Goal: Obtain resource: Download file/media

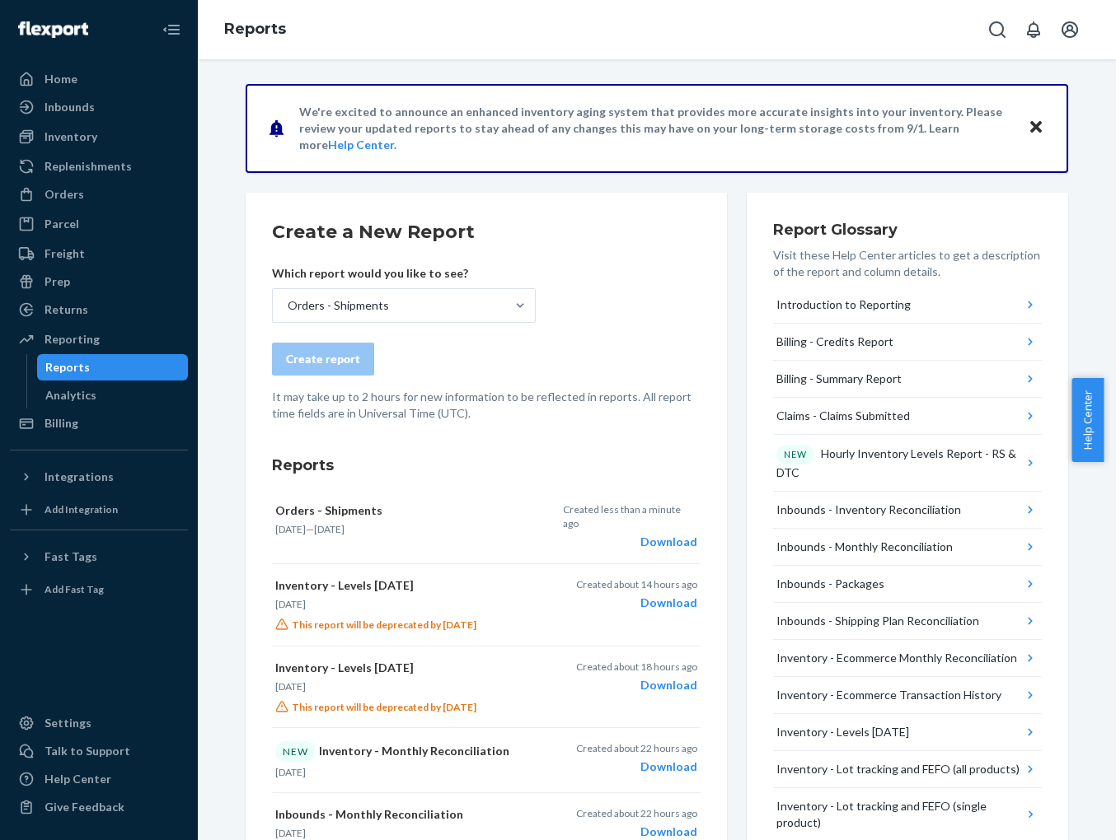
scroll to position [193, 0]
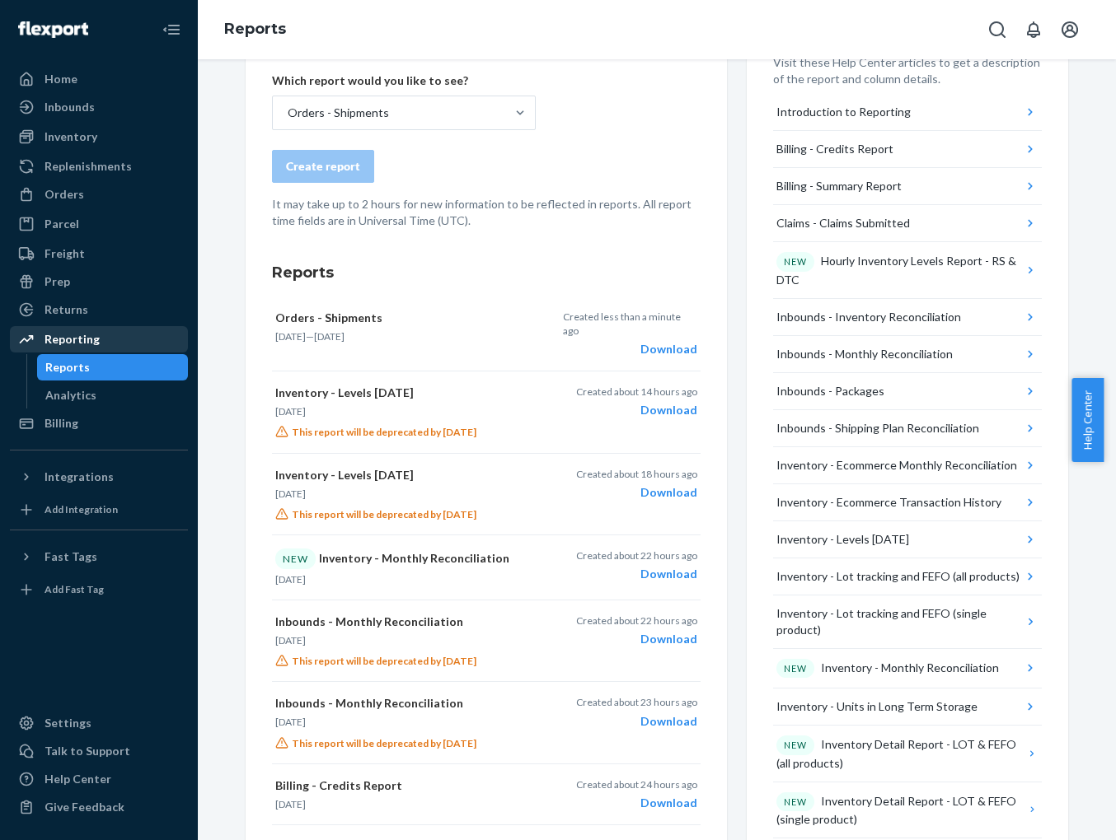
click at [68, 341] on div "Reporting" at bounding box center [71, 339] width 55 height 16
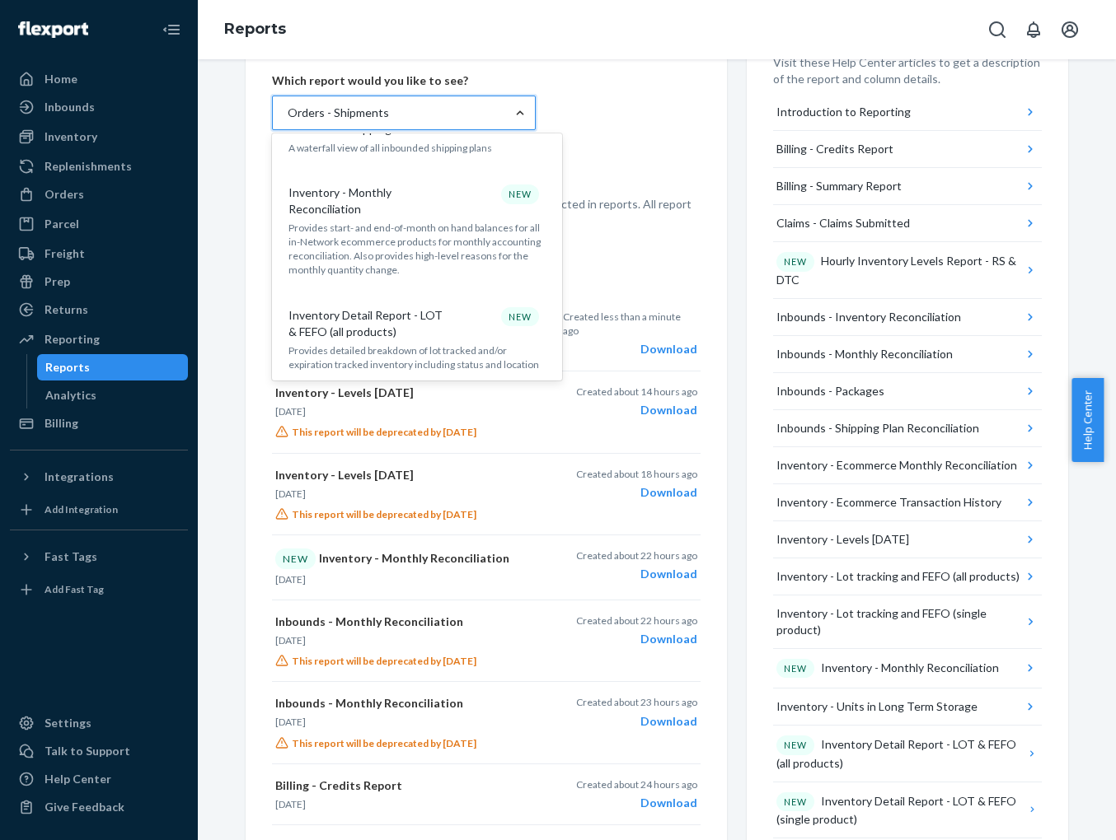
scroll to position [635, 0]
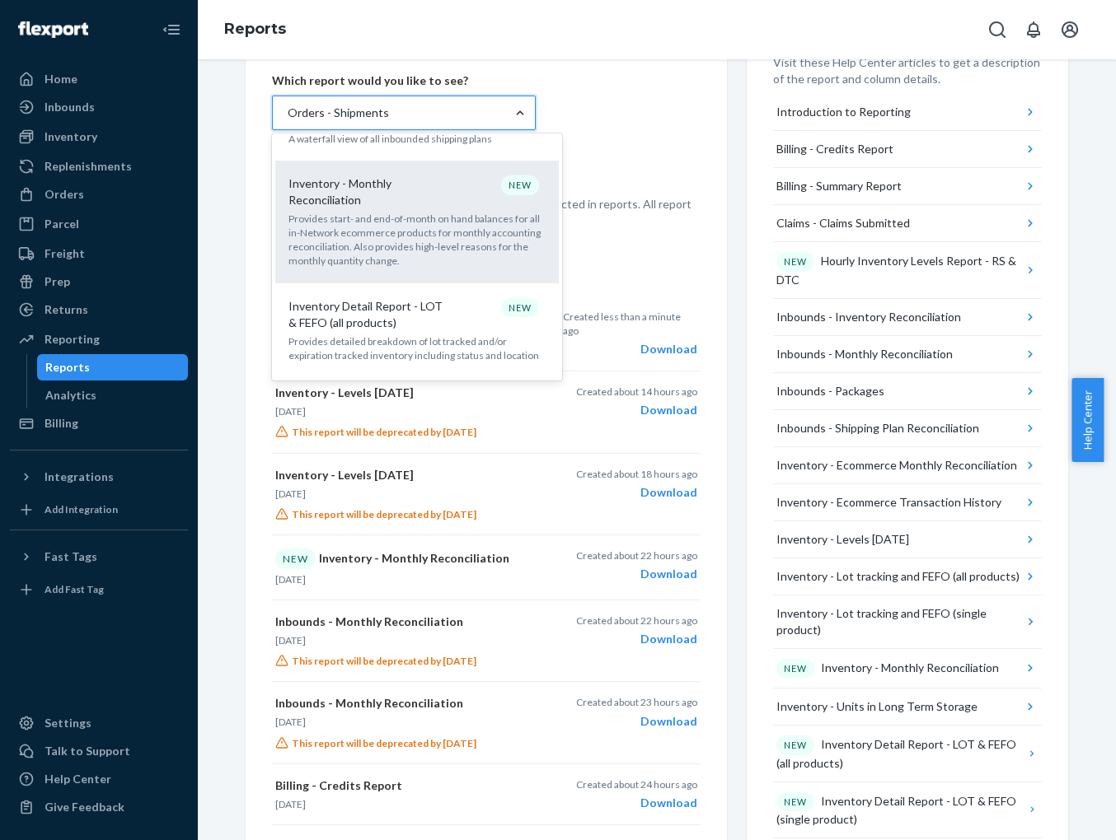
click at [394, 212] on p "Provides start- and end-of-month on hand balances for all in-Network ecommerce …" at bounding box center [416, 240] width 257 height 57
click at [288, 121] on input "option Orders - Shipments, selected. option Inventory - Monthly Reconciliation …" at bounding box center [287, 113] width 2 height 16
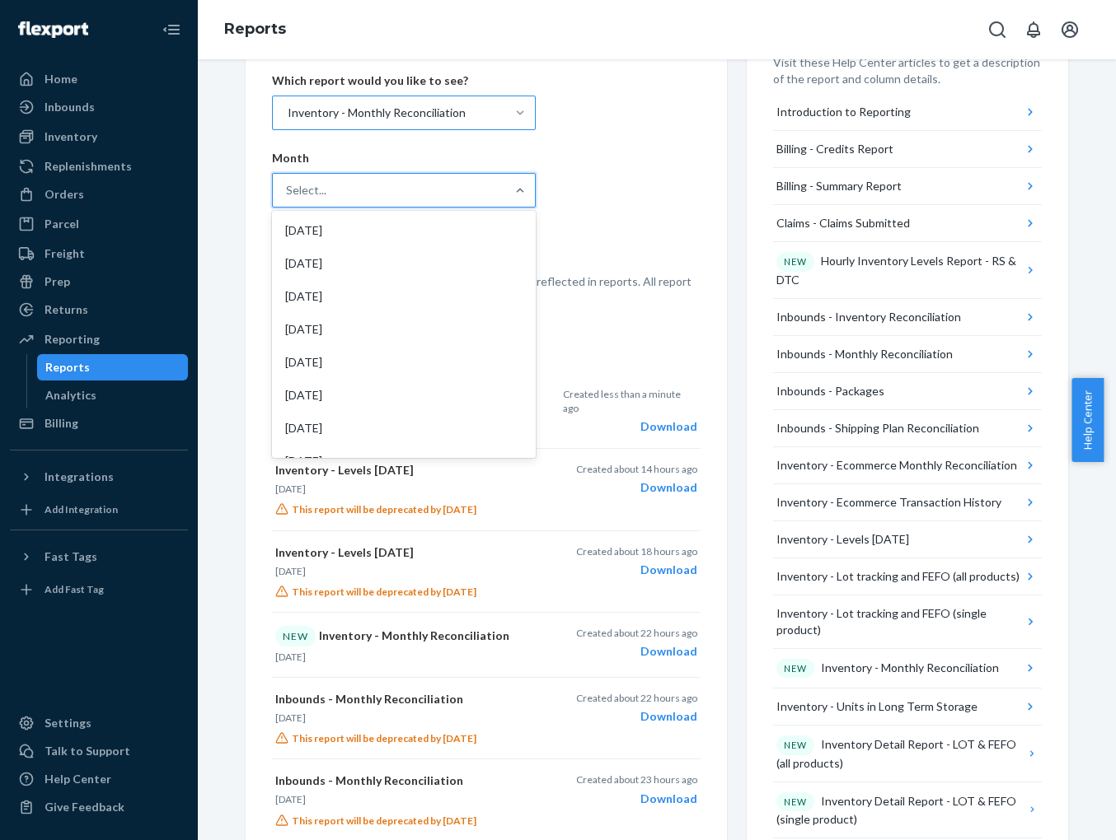
click at [394, 204] on div "Select..." at bounding box center [389, 190] width 232 height 33
click at [288, 199] on input "option [DATE] focused, 1 of 19. 19 results available. Use Up and Down to choose…" at bounding box center [287, 190] width 2 height 16
click at [335, 262] on div "[DATE]" at bounding box center [403, 263] width 257 height 33
click at [288, 199] on input "option [DATE] focused, 2 of 19. 19 results available. Use Up and Down to choose…" at bounding box center [287, 190] width 2 height 16
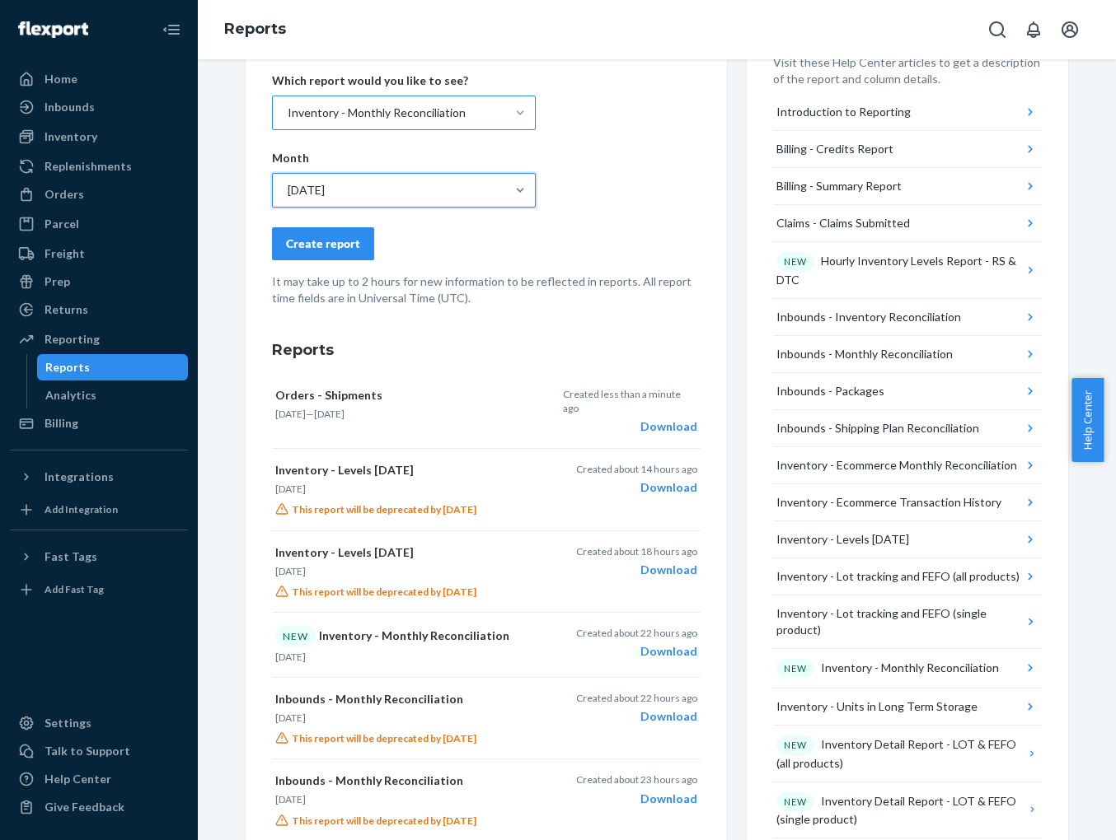
drag, startPoint x: 329, startPoint y: 246, endPoint x: 342, endPoint y: 247, distance: 13.2
click at [330, 246] on div "Create report" at bounding box center [323, 244] width 74 height 16
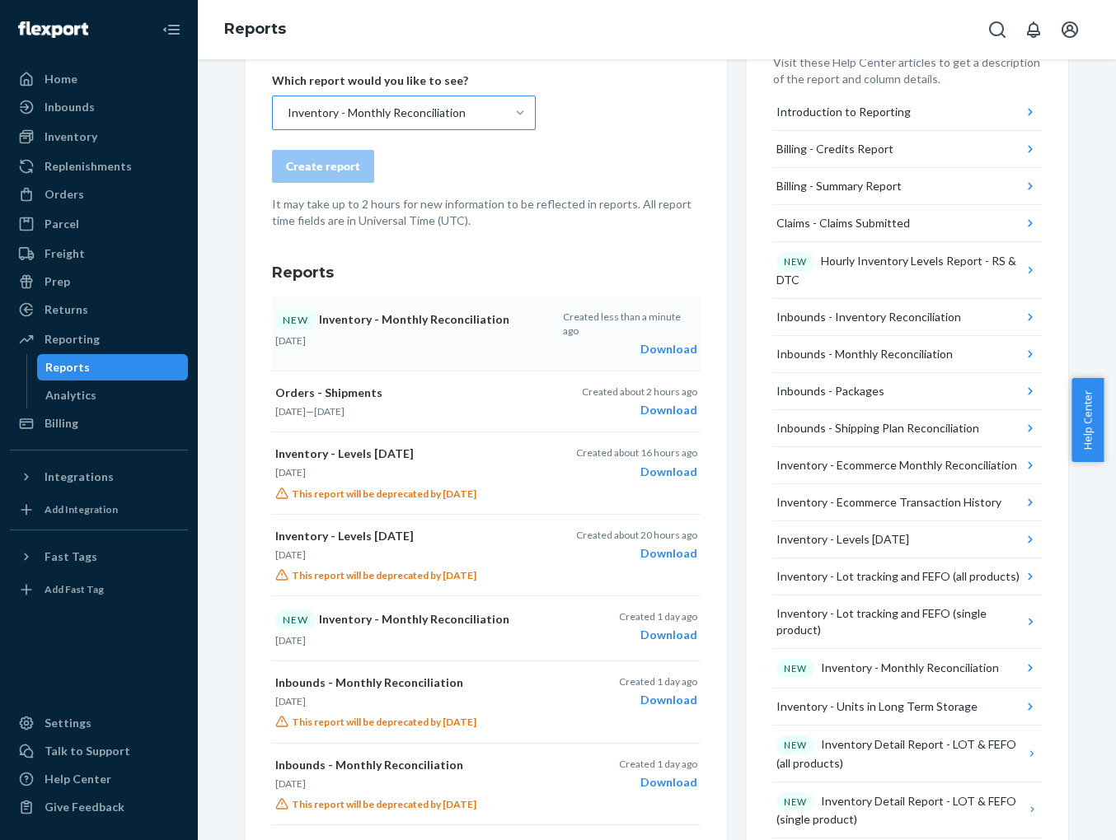
click at [655, 341] on div "Download" at bounding box center [630, 349] width 134 height 16
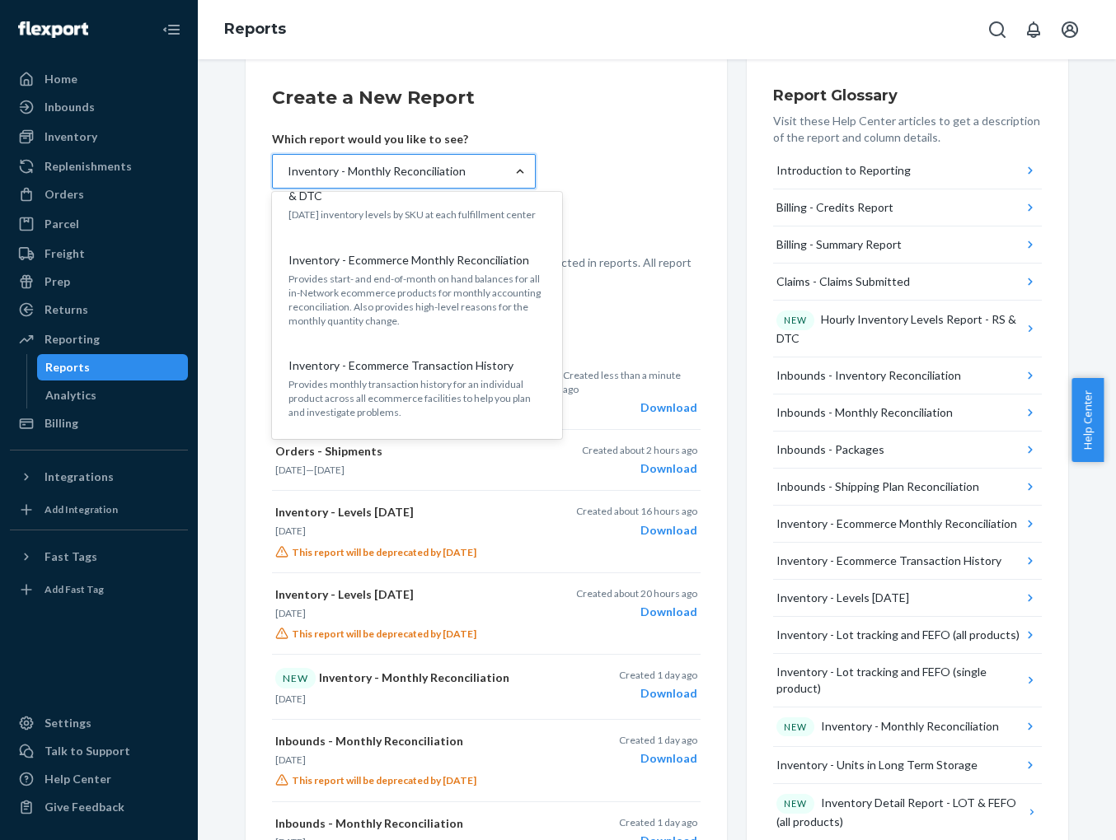
scroll to position [1102, 0]
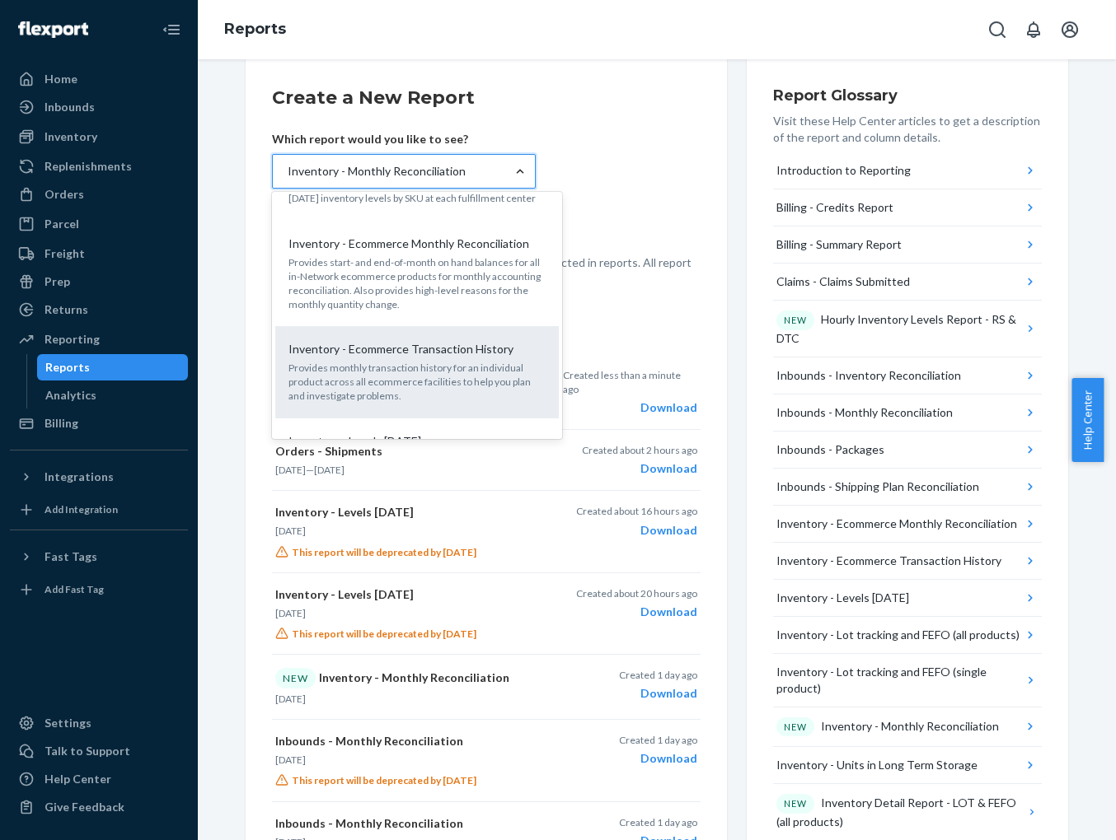
click at [448, 361] on p "Provides monthly transaction history for an individual product across all ecomm…" at bounding box center [416, 382] width 257 height 42
click at [288, 180] on input "option Inventory - Monthly Reconciliation, selected. option Inventory - Ecommer…" at bounding box center [287, 171] width 2 height 16
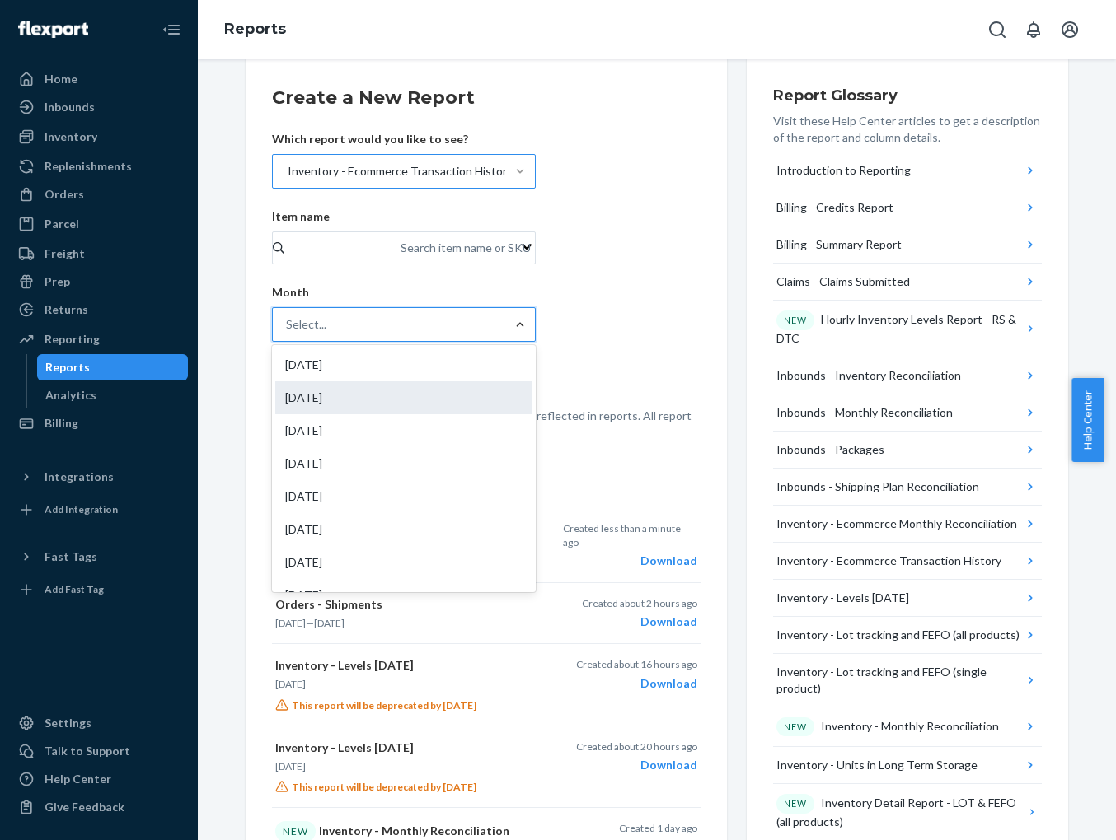
click at [410, 403] on div "[DATE]" at bounding box center [403, 398] width 257 height 33
click at [288, 333] on input "option [DATE] focused, 2 of 19. 19 results available. Use Up and Down to choose…" at bounding box center [287, 324] width 2 height 16
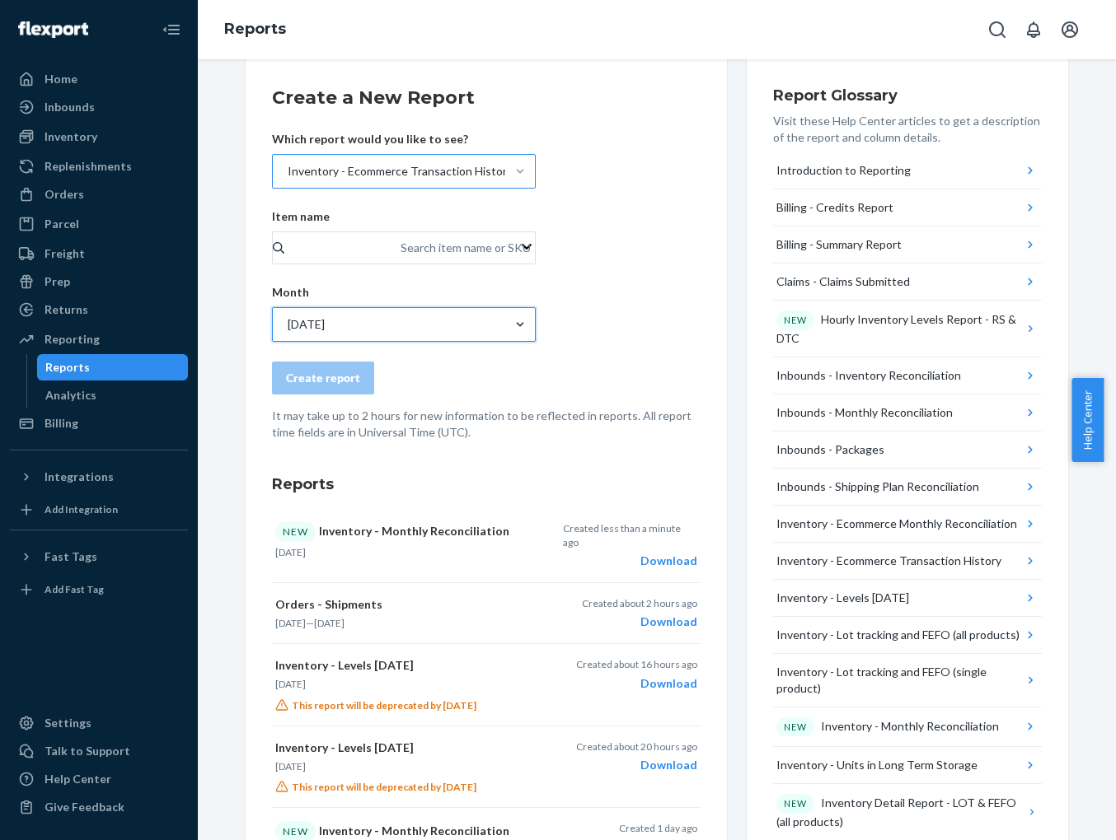
click at [462, 380] on div "Create report" at bounding box center [486, 378] width 428 height 33
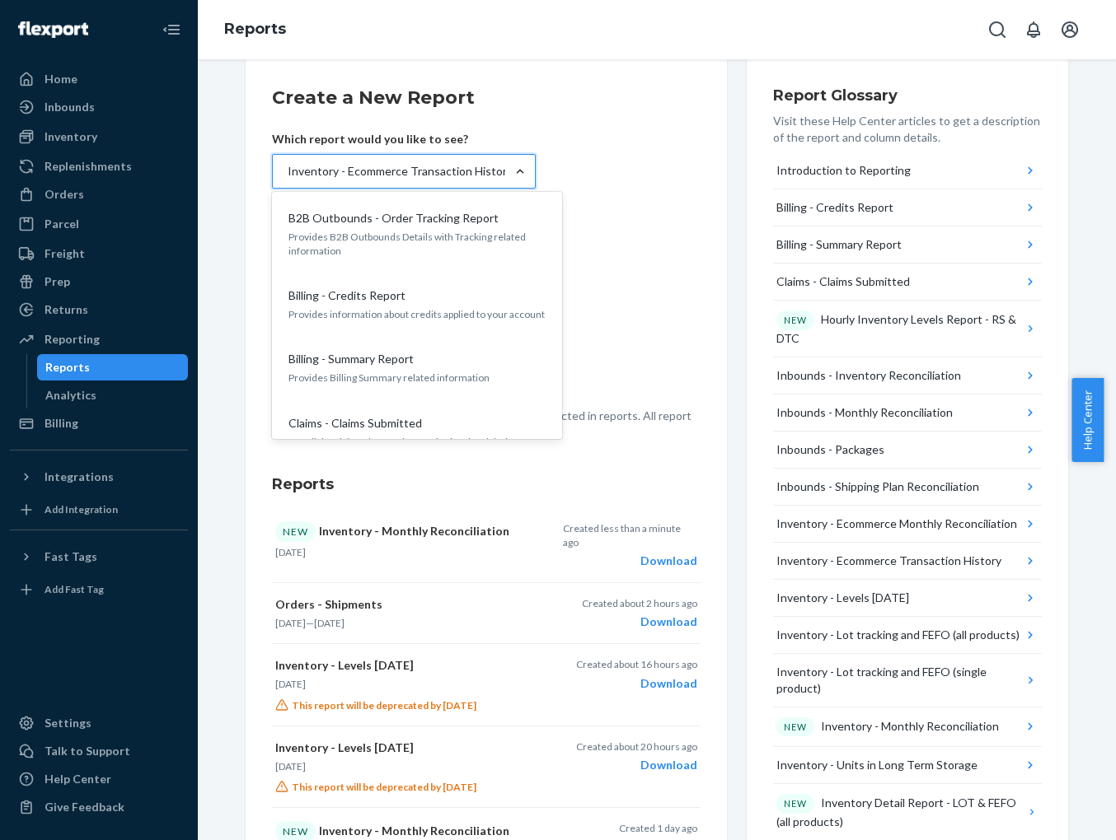
scroll to position [1100, 0]
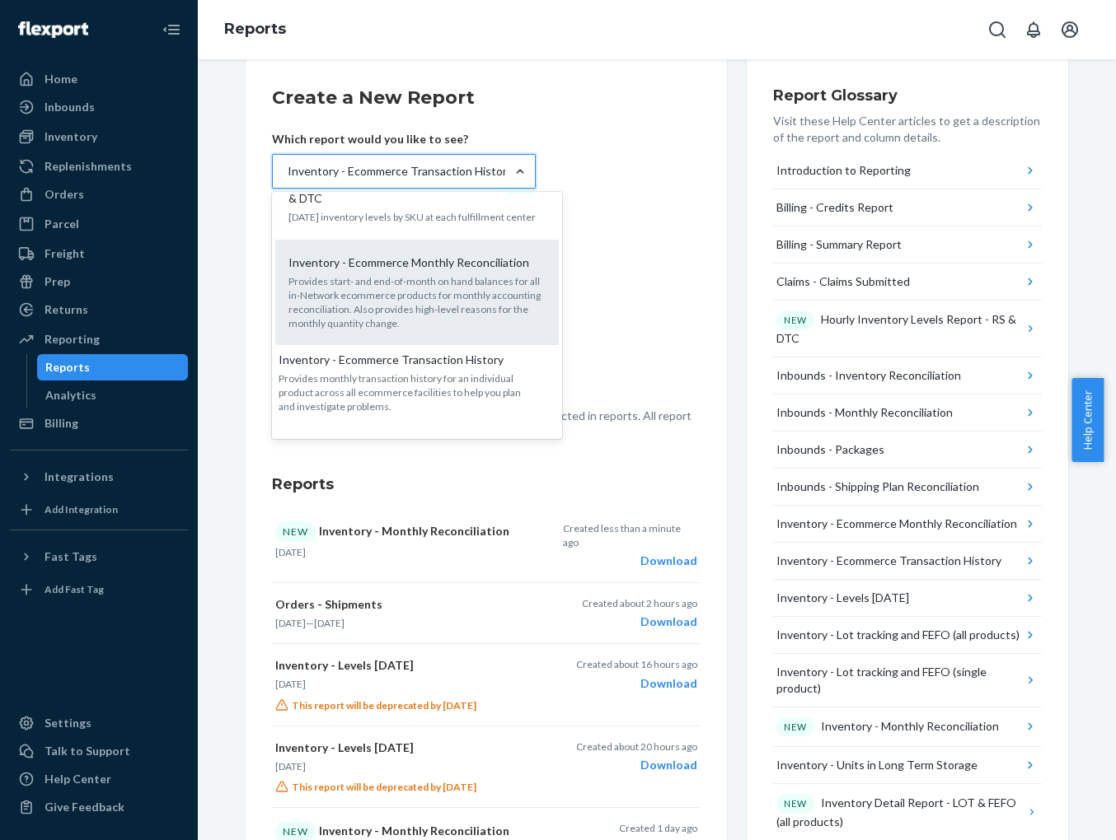
click at [447, 274] on p "Provides start- and end-of-month on hand balances for all in-Network ecommerce …" at bounding box center [416, 302] width 257 height 57
click at [288, 180] on input "option Inventory - Ecommerce Transaction History, selected. option Inventory - …" at bounding box center [287, 171] width 2 height 16
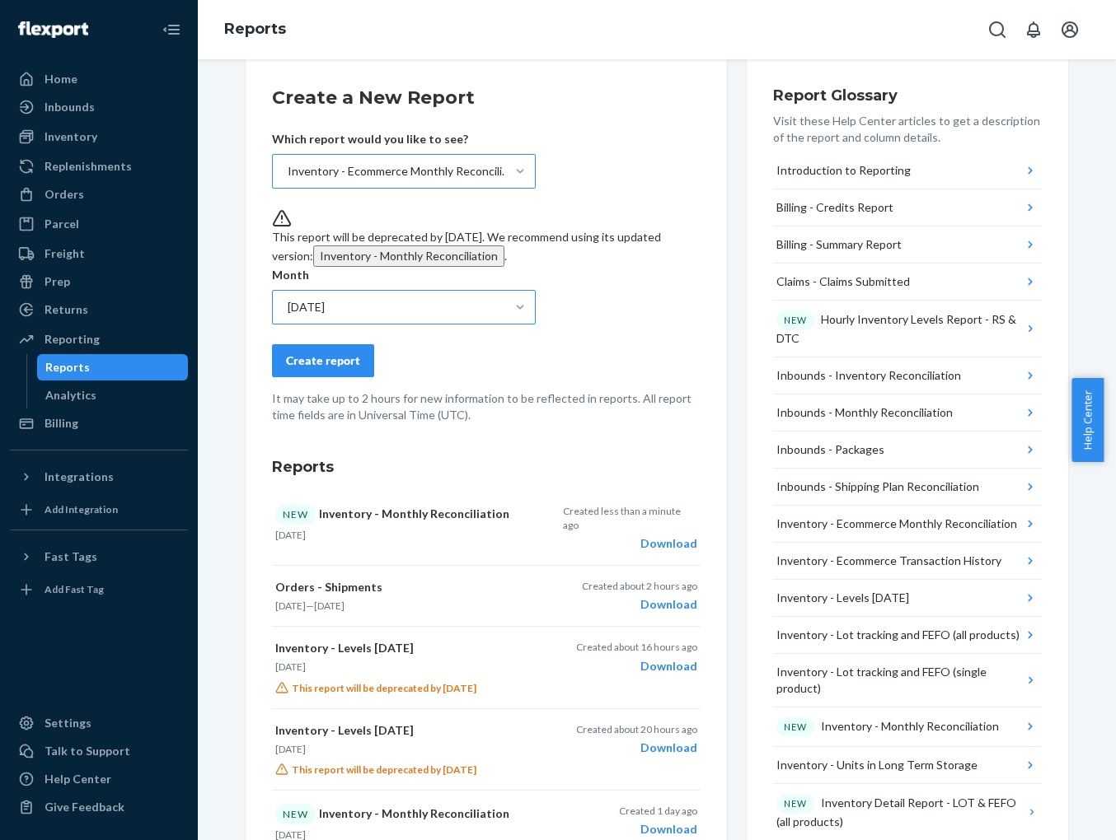
click at [312, 368] on div "Create report" at bounding box center [323, 361] width 74 height 16
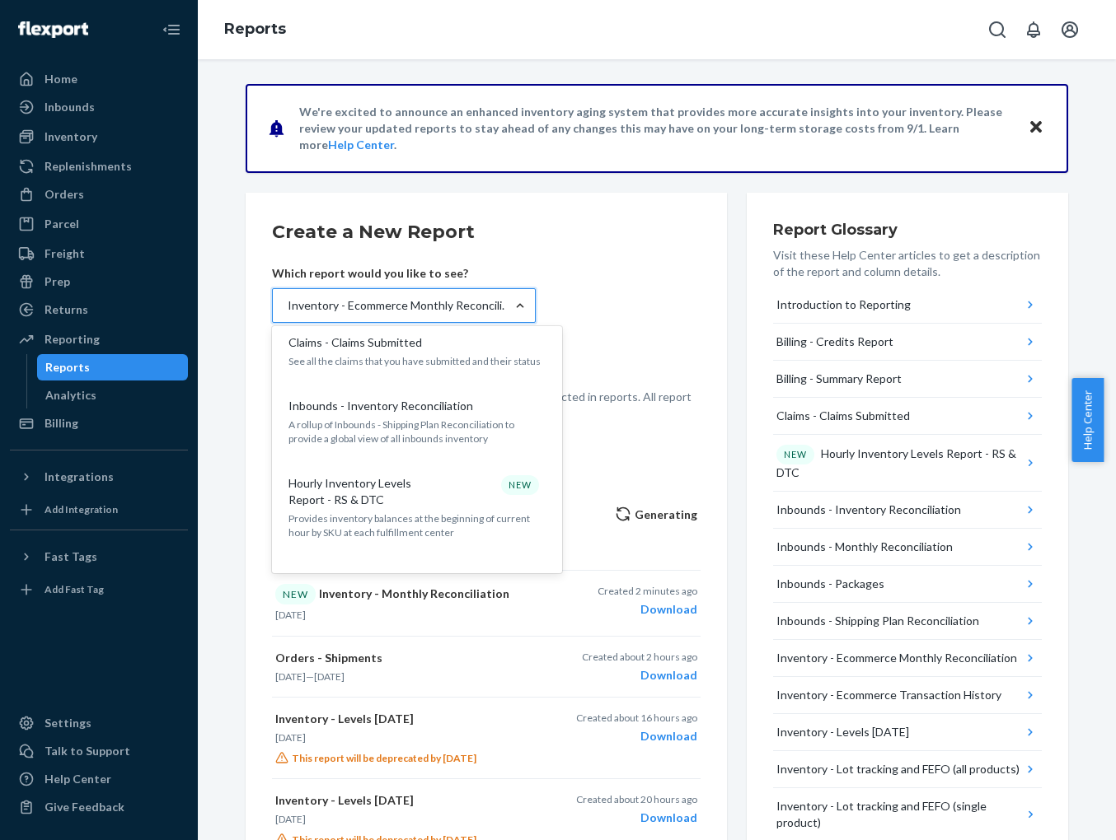
scroll to position [223, 0]
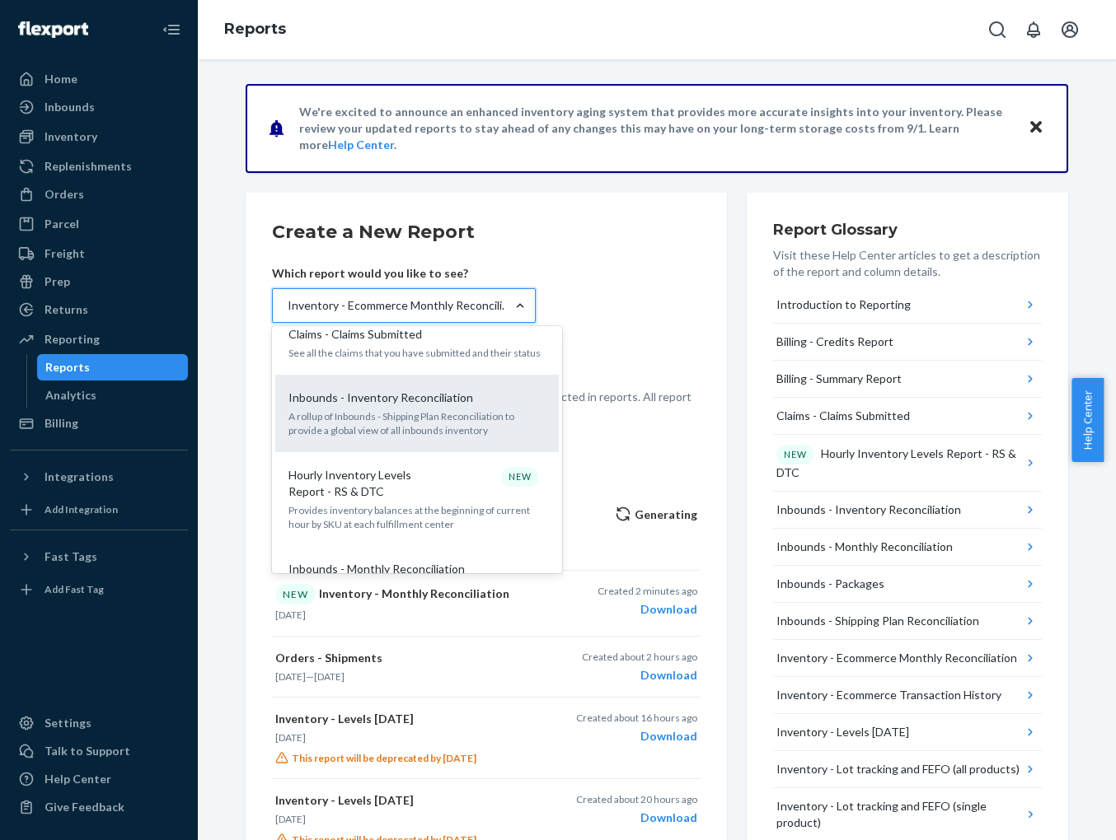
click at [392, 426] on p "A rollup of Inbounds - Shipping Plan Reconciliation to provide a global view of…" at bounding box center [416, 424] width 257 height 28
click at [288, 314] on input "option Inventory - Ecommerce Monthly Reconciliation, selected. option Inbounds …" at bounding box center [287, 305] width 2 height 16
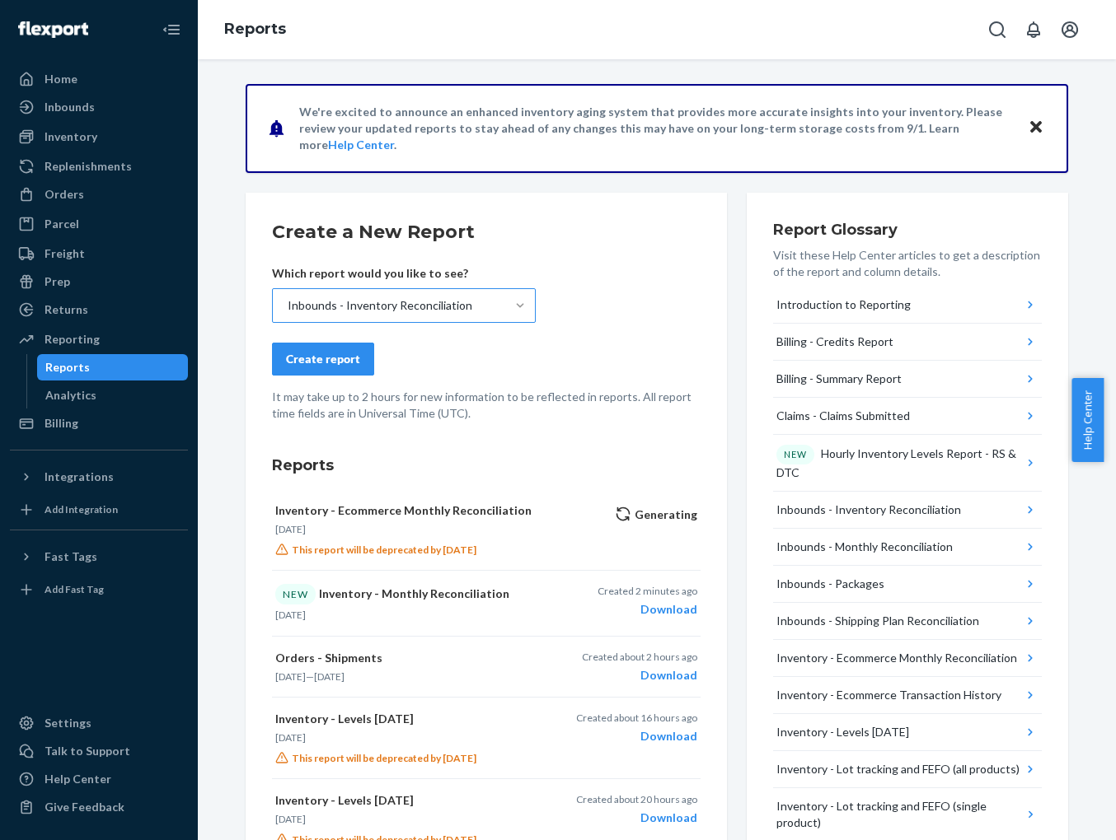
click at [647, 308] on form "Create a New Report Which report would you like to see? Inbounds - Inventory Re…" at bounding box center [486, 320] width 428 height 203
click at [674, 611] on div "Download" at bounding box center [647, 610] width 100 height 16
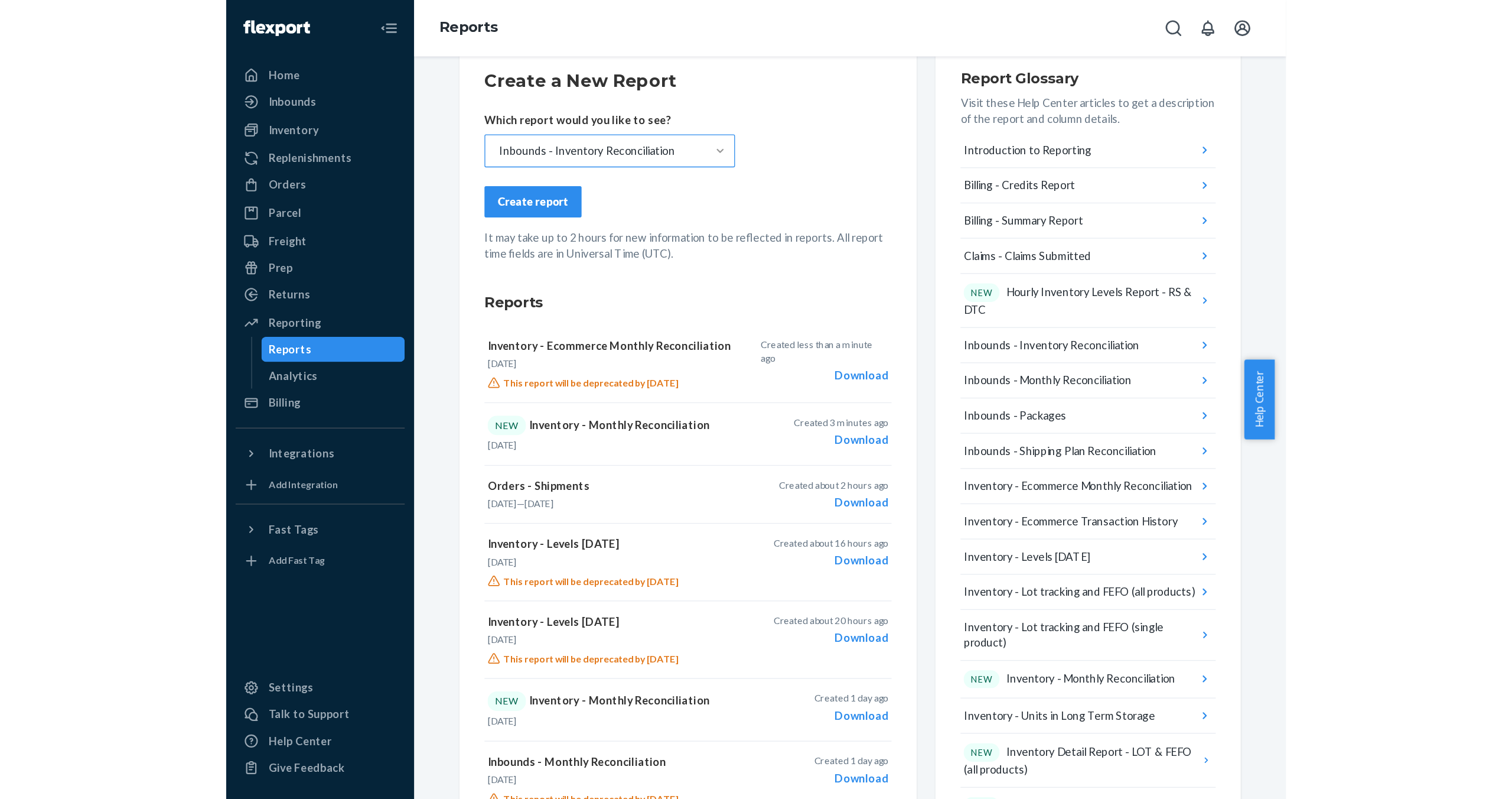
scroll to position [106, 0]
